Goal: Check status: Check status

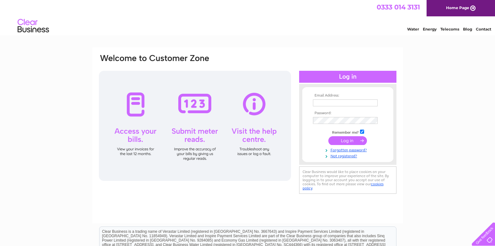
click at [320, 104] on input "text" at bounding box center [345, 102] width 65 height 7
type input "Wendy@taylorsindustrial.co.uk"
click at [339, 141] on input "submit" at bounding box center [348, 141] width 39 height 9
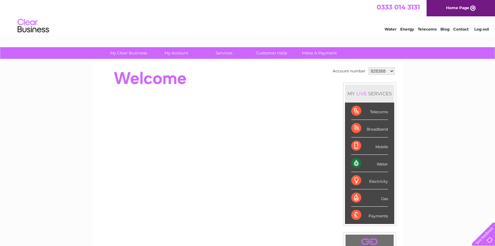
click at [374, 163] on div "Water" at bounding box center [370, 163] width 37 height 17
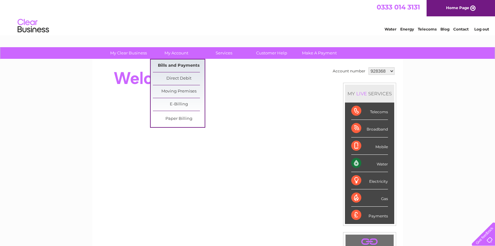
click at [178, 64] on link "Bills and Payments" at bounding box center [179, 65] width 52 height 13
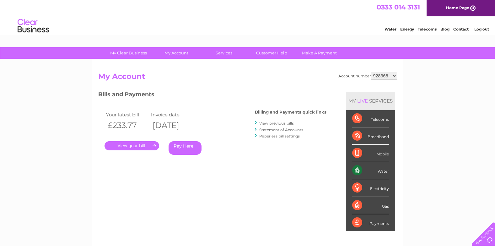
click at [140, 145] on link "." at bounding box center [132, 145] width 55 height 9
